Goal: Task Accomplishment & Management: Use online tool/utility

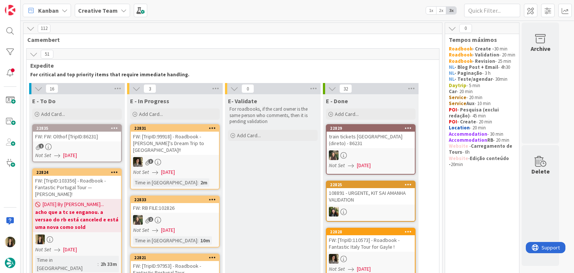
scroll to position [112, 0]
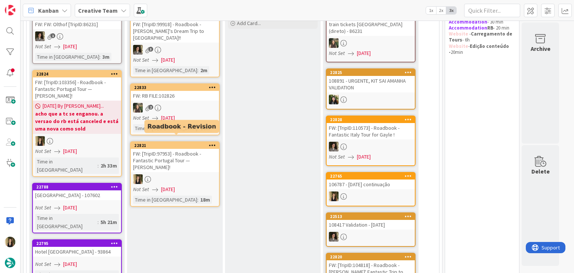
click at [189, 165] on link "22821 FW: [TripID:97953] - Roadbook - Fantastic Portugal Tour — [PERSON_NAME]! …" at bounding box center [175, 173] width 90 height 65
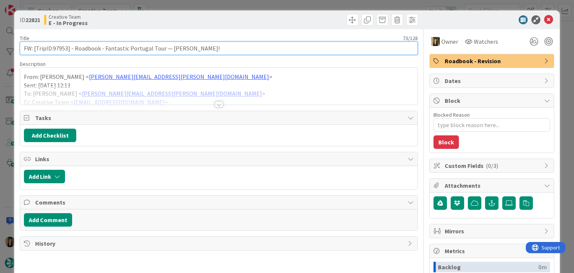
drag, startPoint x: 232, startPoint y: 50, endPoint x: 10, endPoint y: 47, distance: 221.4
click at [11, 47] on div "ID 22821 Creative Team E - In Progress Title 73 / 128 FW: [TripID:97953] - Road…" at bounding box center [287, 136] width 574 height 273
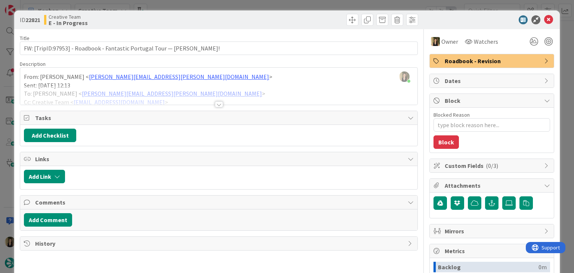
click at [218, 13] on div "ID 22821 Creative Team E - In Progress" at bounding box center [286, 19] width 545 height 19
click at [221, 3] on div "ID 22821 Creative Team E - In Progress Title 73 / 128 FW: [TripID:97953] - Road…" at bounding box center [287, 136] width 574 height 273
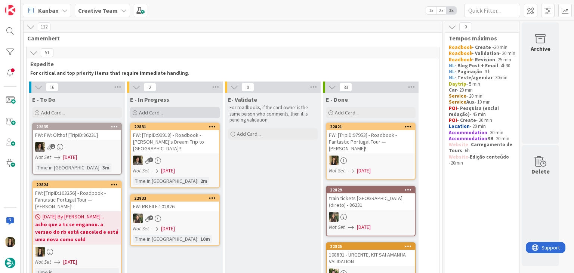
click at [178, 111] on div "Add Card..." at bounding box center [175, 112] width 90 height 11
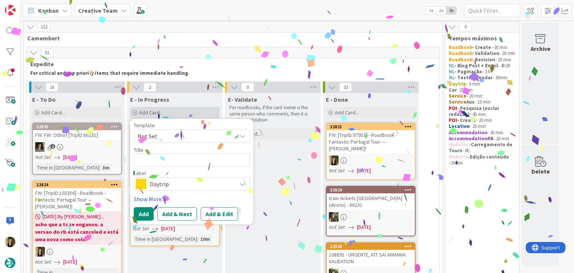
type textarea "x"
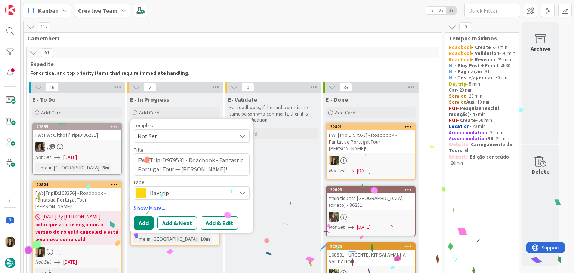
type textarea "FW: [TripID:97953] - Roadbook - Fantastic Portugal Tour — [PERSON_NAME]!"
click at [181, 196] on span "Daytrip" at bounding box center [191, 192] width 83 height 10
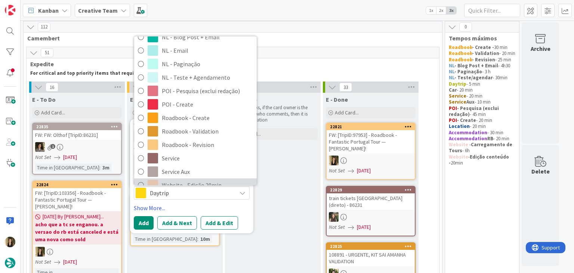
scroll to position [112, 0]
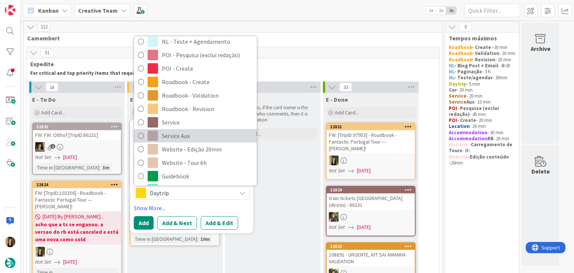
click at [193, 136] on span "Service Aux" at bounding box center [207, 135] width 91 height 11
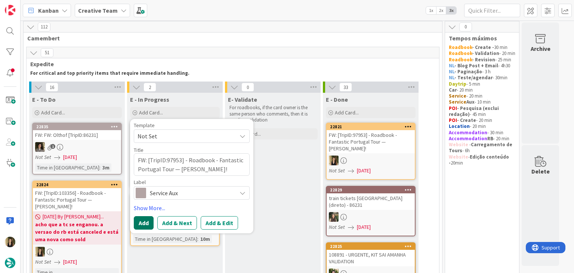
click at [146, 218] on button "Add" at bounding box center [144, 222] width 20 height 13
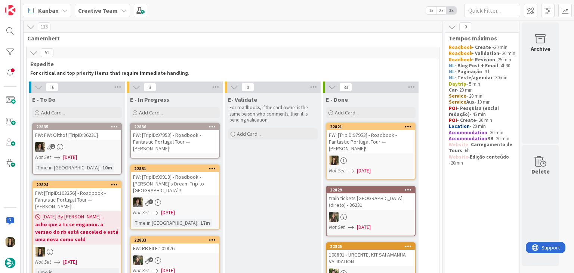
click at [188, 138] on div "FW: [TripID:97953] - Roadbook - Fantastic Portugal Tour — [PERSON_NAME]!" at bounding box center [175, 141] width 88 height 23
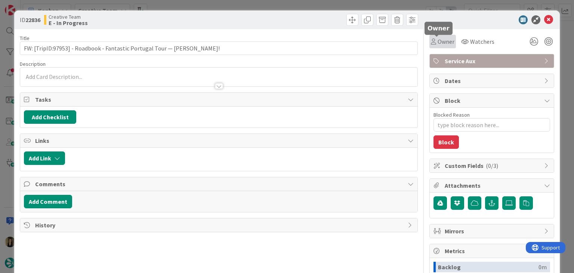
click at [437, 43] on span "Owner" at bounding box center [445, 41] width 17 height 9
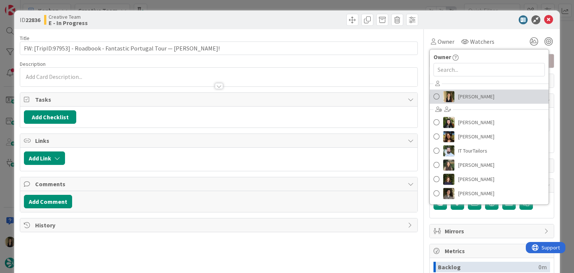
click at [465, 96] on span "[PERSON_NAME]" at bounding box center [476, 96] width 36 height 11
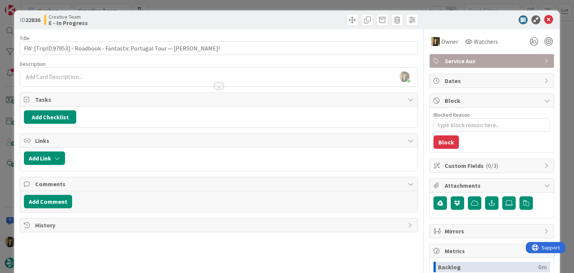
drag, startPoint x: 221, startPoint y: 18, endPoint x: 223, endPoint y: 7, distance: 11.6
click at [221, 17] on div at bounding box center [319, 20] width 197 height 12
click at [223, 6] on div "ID 22836 Creative Team E - In Progress Title 73 / 128 FW: [TripID:97953] - Road…" at bounding box center [287, 136] width 574 height 273
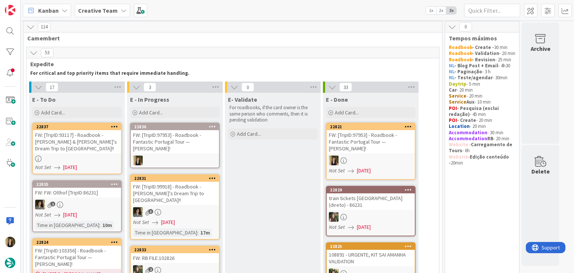
click at [379, 141] on div "FW: [TripID:97953] - Roadbook - Fantastic Portugal Tour — [PERSON_NAME]!" at bounding box center [370, 141] width 88 height 23
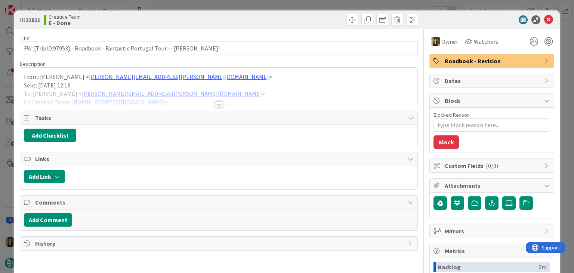
click at [220, 103] on div at bounding box center [219, 104] width 8 height 6
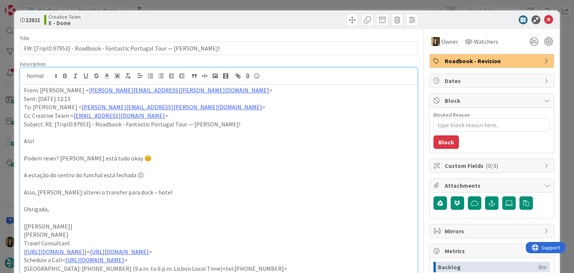
click at [173, 9] on div "ID 22821 Creative Team E - Done Title 73 / 128 FW: [TripID:97953] - Roadbook - …" at bounding box center [287, 136] width 574 height 273
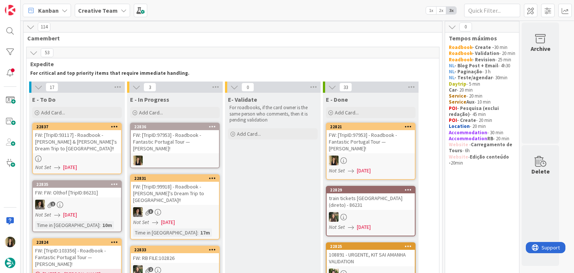
click at [96, 157] on div at bounding box center [77, 158] width 88 height 6
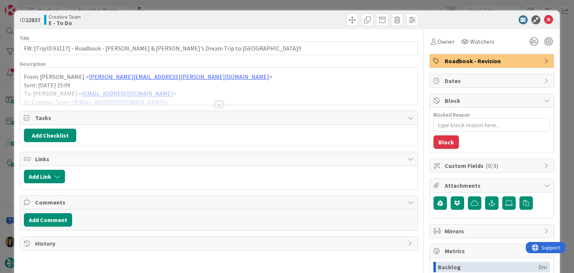
click at [215, 104] on div at bounding box center [219, 104] width 8 height 6
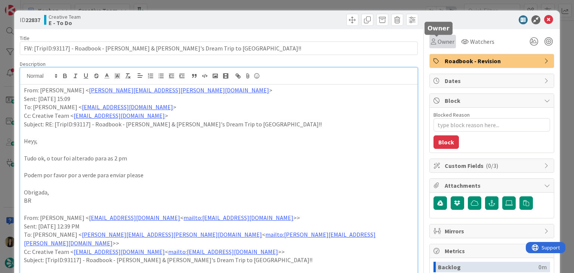
click at [440, 40] on span "Owner" at bounding box center [445, 41] width 17 height 9
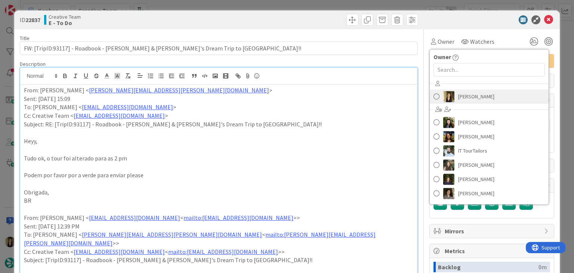
click at [466, 96] on span "[PERSON_NAME]" at bounding box center [476, 96] width 36 height 11
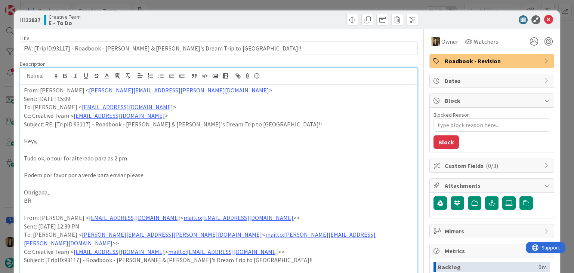
drag, startPoint x: 319, startPoint y: 15, endPoint x: 312, endPoint y: 6, distance: 11.5
click at [317, 14] on div at bounding box center [319, 20] width 197 height 12
click at [312, 4] on div "ID 22837 Creative Team E - To Do Title 71 / 128 FW: [TripID:93117] - Roadbook -…" at bounding box center [287, 136] width 574 height 273
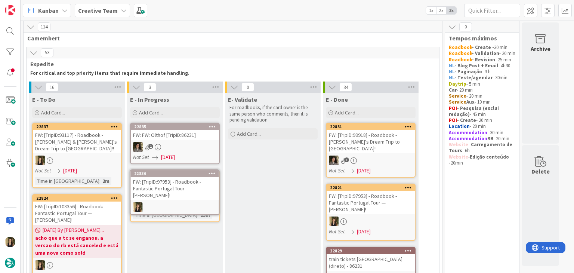
scroll to position [6, 0]
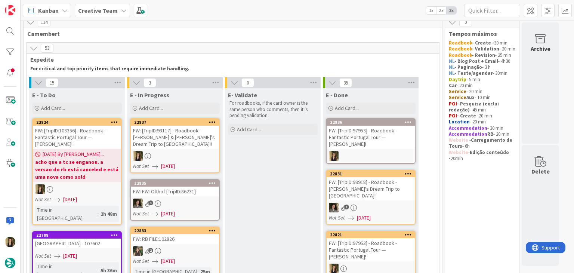
click at [208, 151] on div at bounding box center [175, 156] width 88 height 10
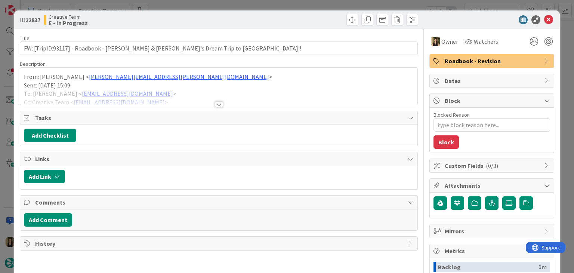
click at [215, 103] on div at bounding box center [219, 104] width 8 height 6
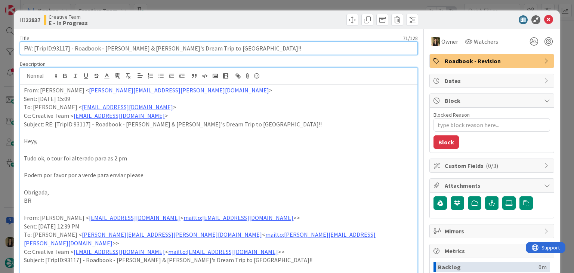
click at [63, 47] on input "FW: [TripID:93117] - Roadbook - [PERSON_NAME] & [PERSON_NAME]'s Dream Trip to […" at bounding box center [218, 47] width 397 height 13
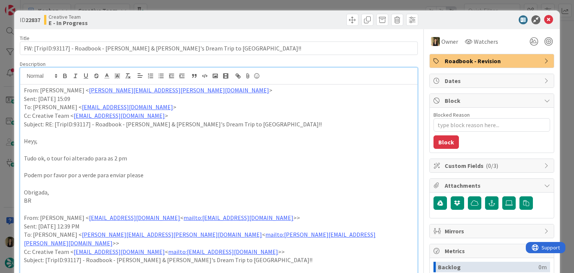
click at [145, 21] on div "Creative Team E - In Progress" at bounding box center [130, 20] width 173 height 12
click at [150, 5] on div "ID 22837 Creative Team E - In Progress Title 71 / 128 FW: [TripID:93117] - Road…" at bounding box center [287, 136] width 574 height 273
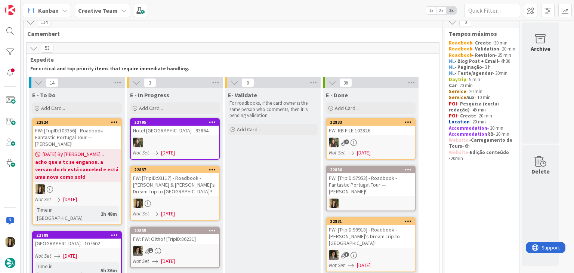
click at [196, 196] on link "22837 FW: [TripID:93117] - Roadbook - [PERSON_NAME] & [PERSON_NAME]'s Dream Tri…" at bounding box center [175, 192] width 90 height 55
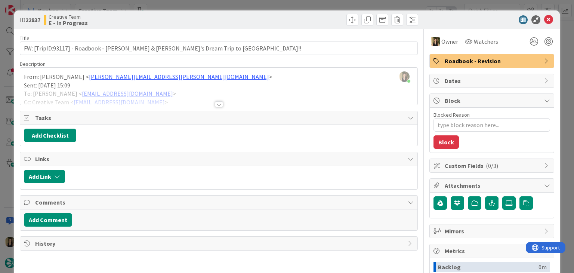
click at [483, 59] on span "Roadbook - Revision" at bounding box center [492, 60] width 96 height 9
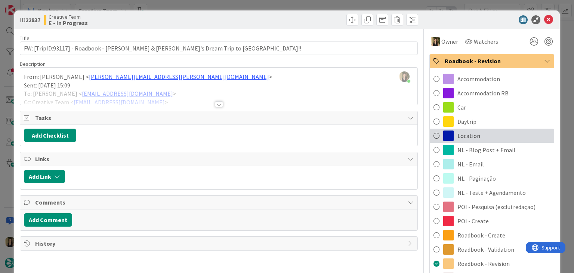
scroll to position [187, 0]
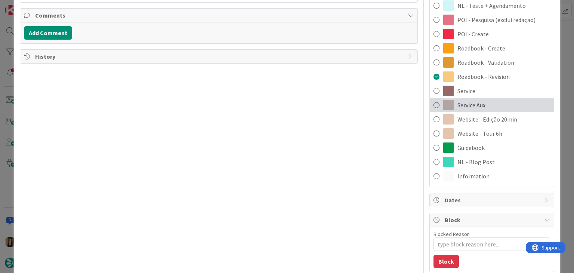
drag, startPoint x: 489, startPoint y: 105, endPoint x: 459, endPoint y: 103, distance: 30.3
click at [488, 105] on div "Service Aux" at bounding box center [491, 105] width 124 height 14
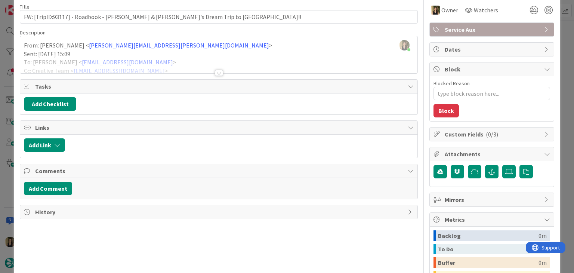
scroll to position [0, 0]
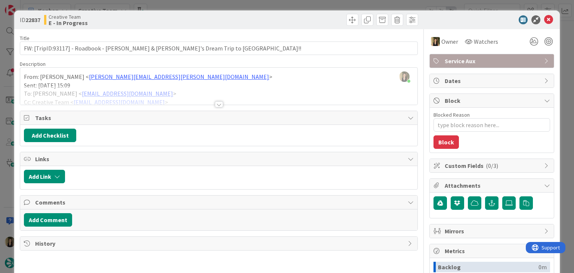
drag, startPoint x: 292, startPoint y: 19, endPoint x: 289, endPoint y: 4, distance: 14.9
click at [292, 18] on div at bounding box center [319, 20] width 197 height 12
click at [289, 4] on div "ID 22837 Creative Team E - In Progress Title 71 / 128 FW: [TripID:93117] - Road…" at bounding box center [287, 136] width 574 height 273
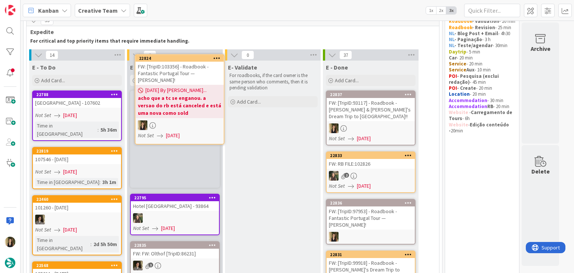
scroll to position [33, 0]
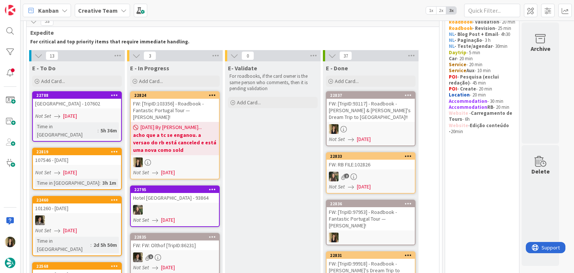
click at [204, 155] on link "22824 FW: [TripID:103356] - Roadbook - Fantastic Portugal Tour — [PERSON_NAME]!…" at bounding box center [175, 135] width 90 height 88
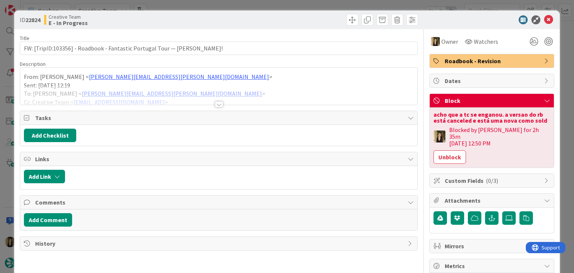
click at [218, 105] on div at bounding box center [219, 104] width 8 height 6
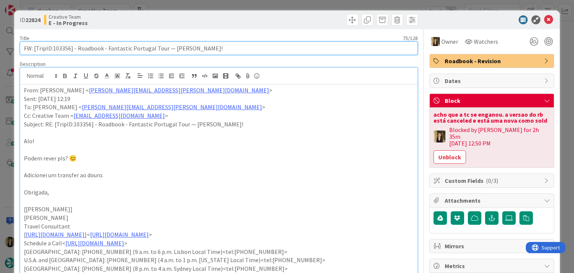
click at [66, 49] on input "FW: [TripID:103356] - Roadbook - Fantastic Portugal Tour — [PERSON_NAME]!" at bounding box center [218, 47] width 397 height 13
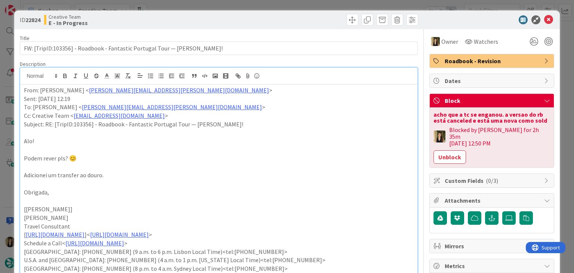
click at [193, 23] on div "Creative Team E - In Progress" at bounding box center [130, 20] width 173 height 12
click at [199, 7] on div "ID 22824 Creative Team E - In Progress Title 75 / 128 FW: [TripID:103356] - Roa…" at bounding box center [287, 136] width 574 height 273
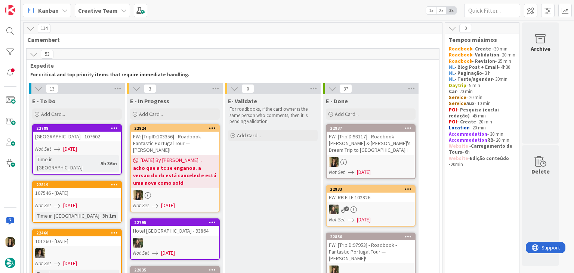
click at [367, 148] on div "FW: [TripID:93117] - Roadbook - [PERSON_NAME] & [PERSON_NAME]'s Dream Trip to […" at bounding box center [370, 142] width 88 height 23
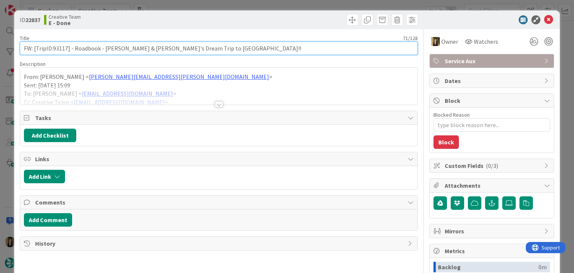
click at [62, 48] on input "FW: [TripID:93117] - Roadbook - [PERSON_NAME] & [PERSON_NAME]'s Dream Trip to […" at bounding box center [218, 47] width 397 height 13
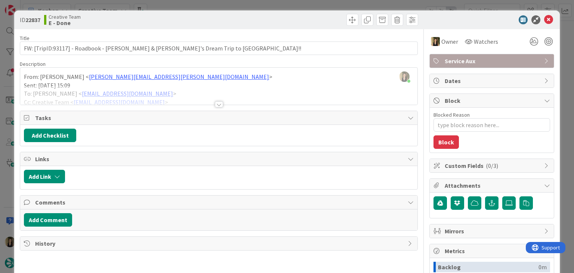
click at [219, 102] on div at bounding box center [219, 104] width 8 height 6
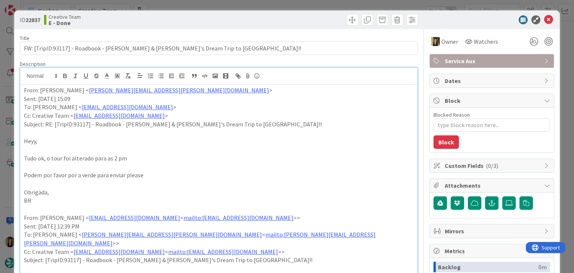
click at [254, 7] on div "ID 22837 Creative Team E - Done Title 71 / 128 FW: [TripID:93117] - Roadbook - …" at bounding box center [287, 136] width 574 height 273
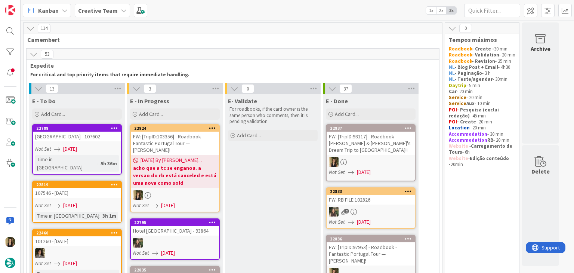
click at [192, 195] on div at bounding box center [175, 195] width 88 height 10
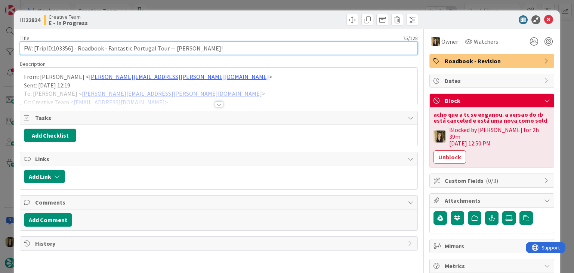
click at [63, 47] on input "FW: [TripID:103356] - Roadbook - Fantastic Portugal Tour — [PERSON_NAME]!" at bounding box center [218, 47] width 397 height 13
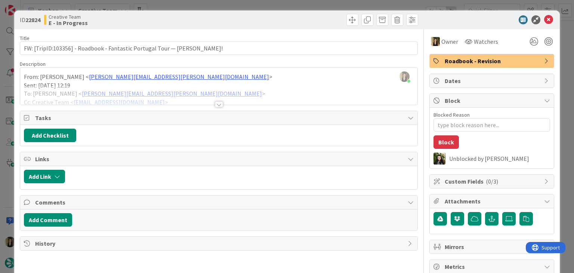
click at [218, 106] on div at bounding box center [219, 104] width 8 height 6
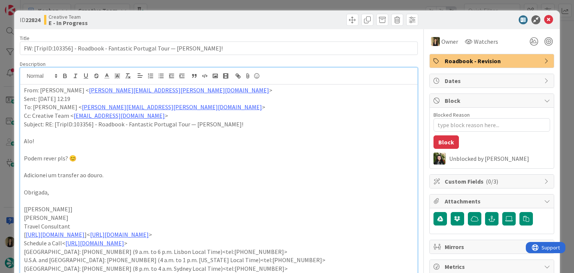
click at [290, 18] on div at bounding box center [319, 20] width 197 height 12
click at [290, 6] on div "ID 22824 Creative Team E - In Progress Title 75 / 128 FW: [TripID:103356] - Roa…" at bounding box center [287, 136] width 574 height 273
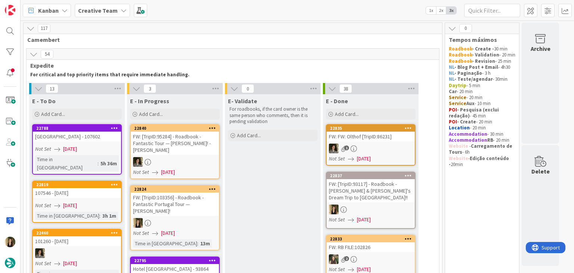
scroll to position [10, 0]
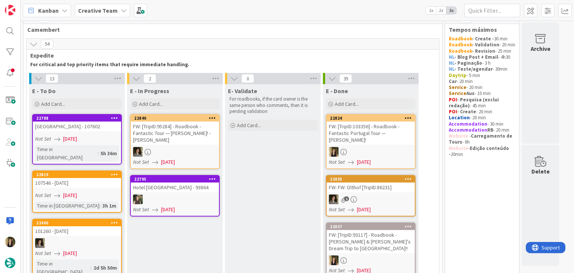
click at [396, 143] on div "FW: [TripID:103356] - Roadbook - Fantastic Portugal Tour — [PERSON_NAME]!" at bounding box center [370, 132] width 88 height 23
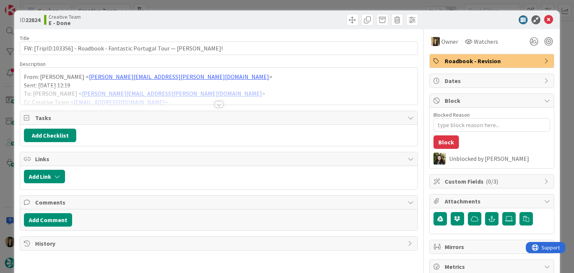
click at [472, 60] on span "Roadbook - Revision" at bounding box center [492, 60] width 96 height 9
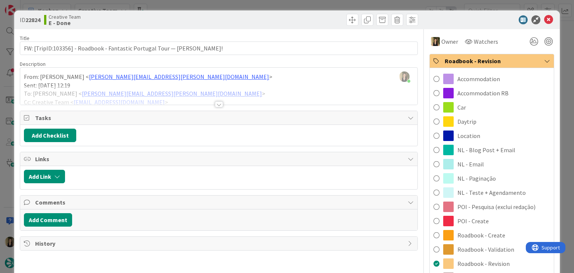
click at [488, 247] on span "Roadbook - Validation" at bounding box center [485, 249] width 57 height 9
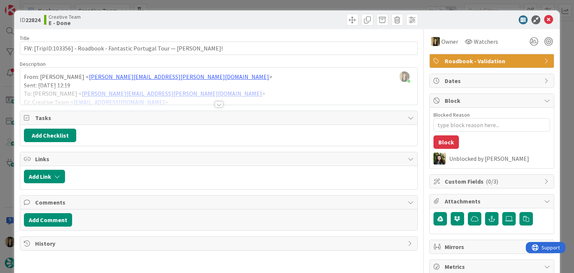
click at [311, 22] on div at bounding box center [319, 20] width 197 height 12
click at [310, 4] on div "ID 22824 Creative Team E - Done Title 75 / 128 FW: [TripID:103356] - Roadbook -…" at bounding box center [287, 136] width 574 height 273
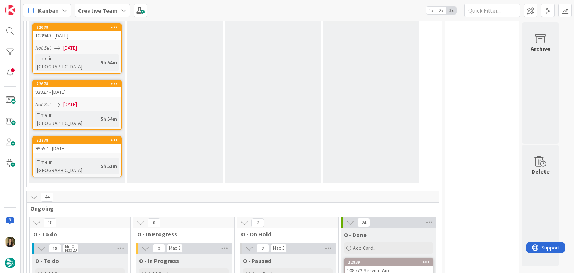
scroll to position [757, 0]
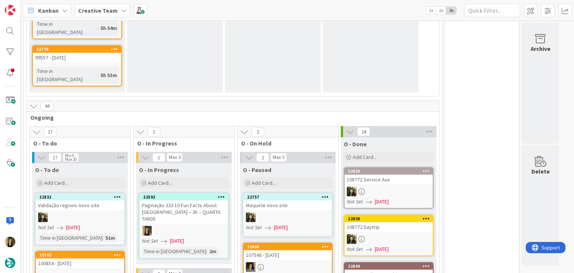
click at [220, 237] on div "Not Set [DATE]" at bounding box center [185, 241] width 86 height 8
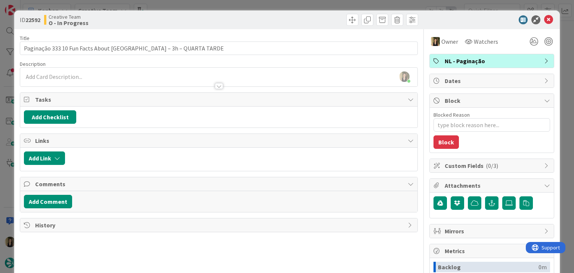
type textarea "x"
click at [196, 5] on div "ID 22592 Creative Team O - In Progress Title 60 / 128 Paginação 333 10 Fun Fact…" at bounding box center [287, 136] width 574 height 273
